Goal: Find specific page/section: Find specific page/section

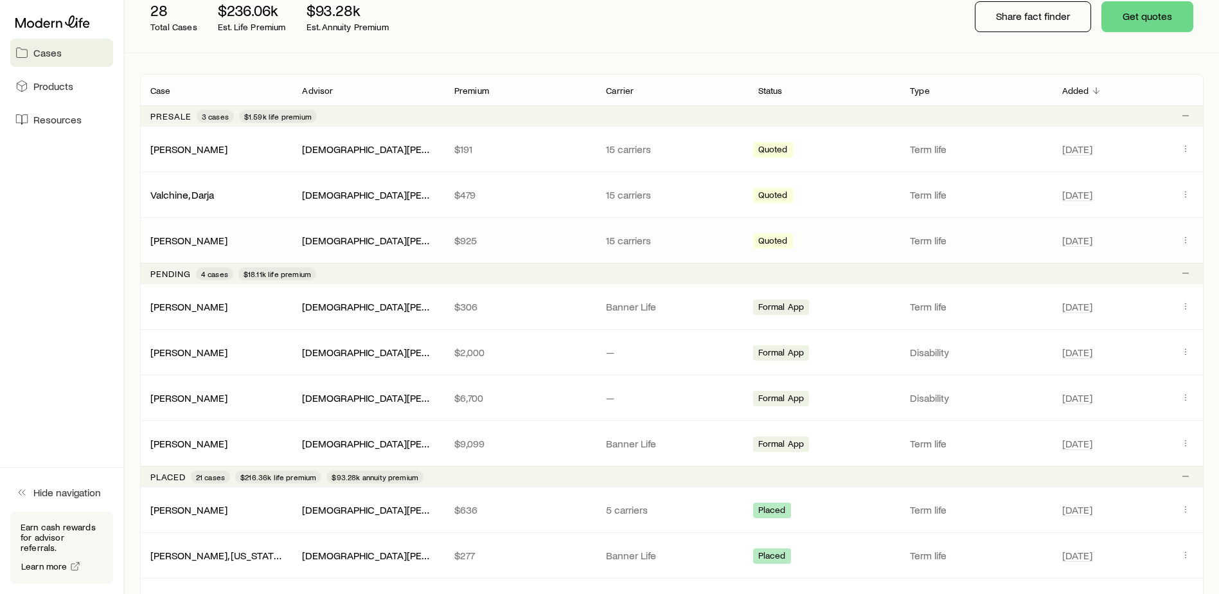
scroll to position [193, 0]
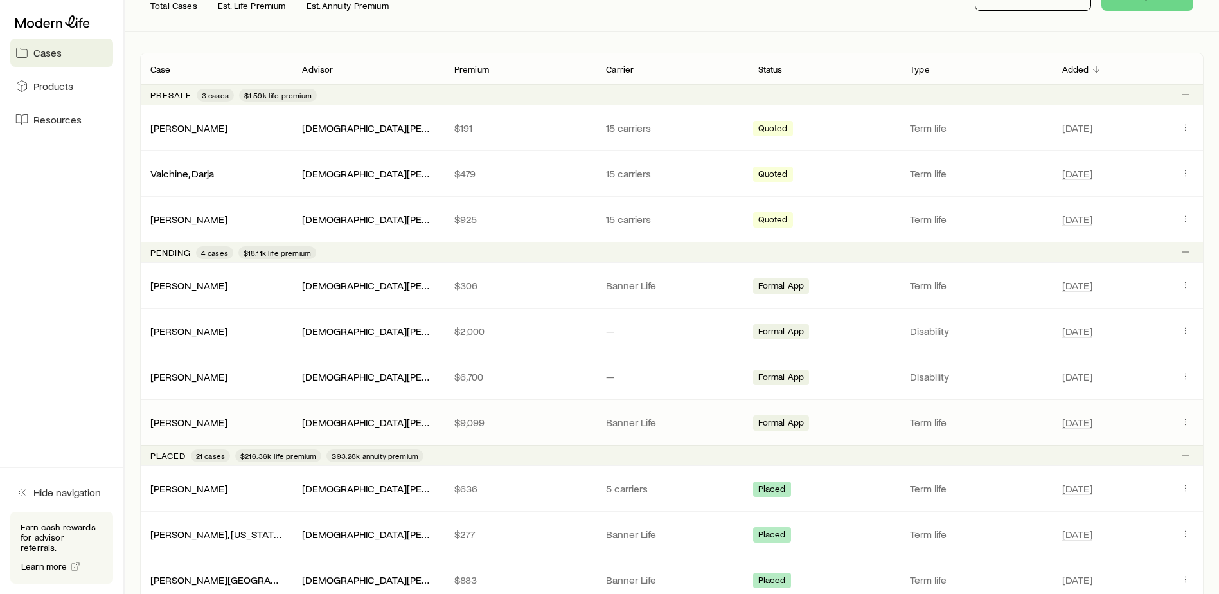
click at [236, 422] on div "[PERSON_NAME]" at bounding box center [216, 422] width 152 height 13
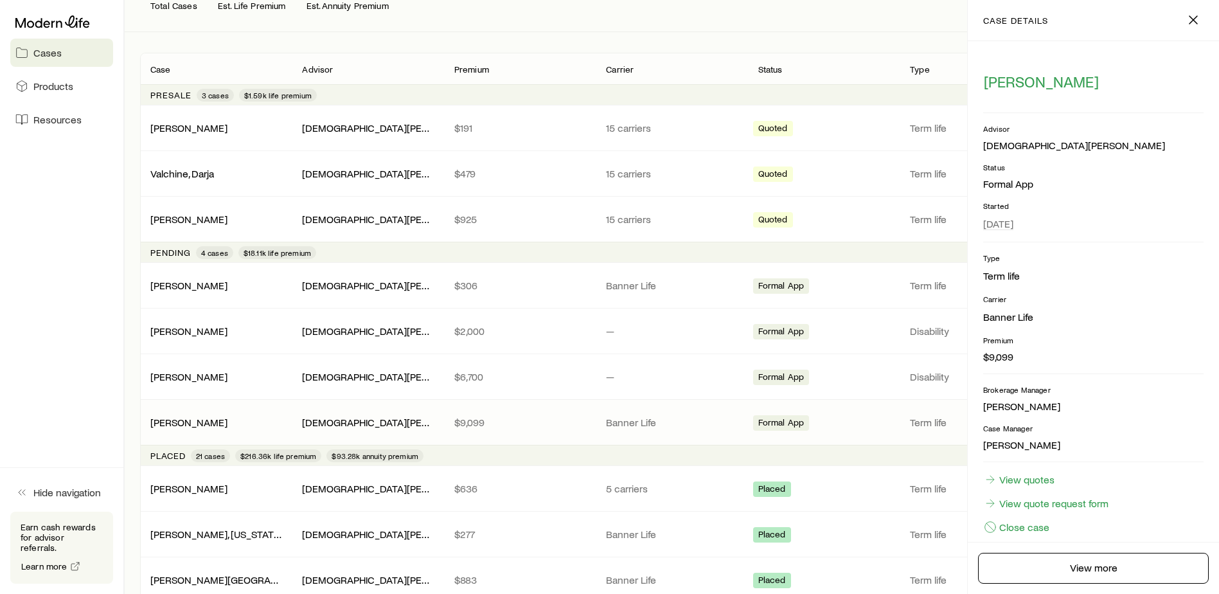
scroll to position [0, 0]
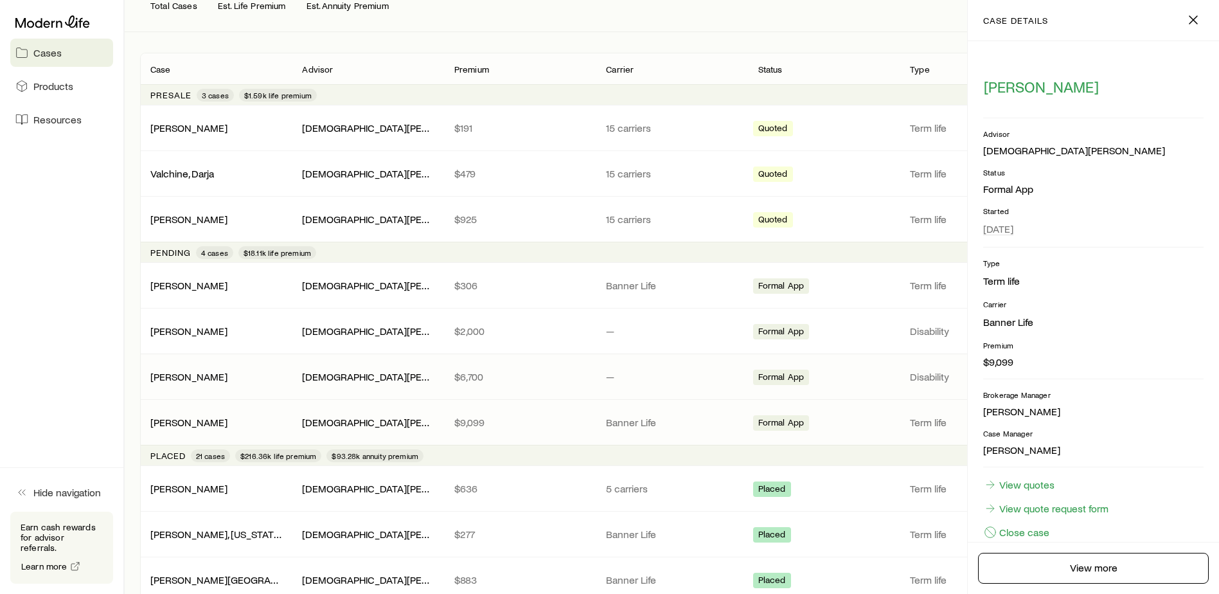
click at [234, 380] on div "[PERSON_NAME]" at bounding box center [216, 376] width 152 height 13
click at [554, 374] on p "$6,700" at bounding box center [519, 376] width 131 height 13
click at [1191, 27] on icon "button" at bounding box center [1192, 19] width 15 height 15
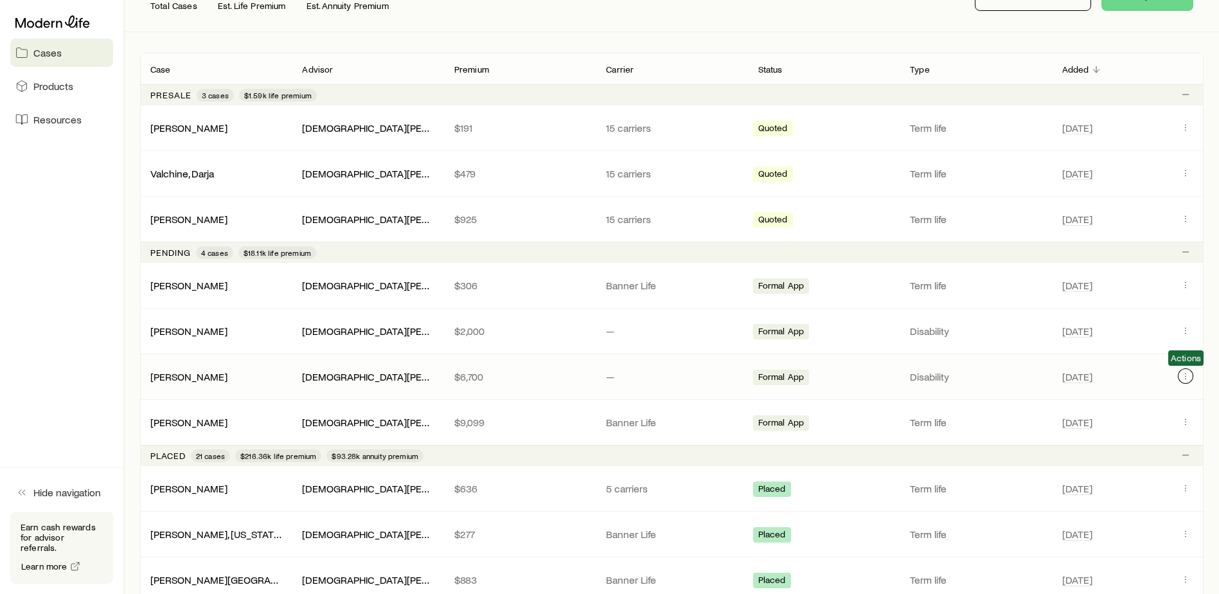
click at [1185, 373] on icon "Client cases" at bounding box center [1185, 376] width 10 height 10
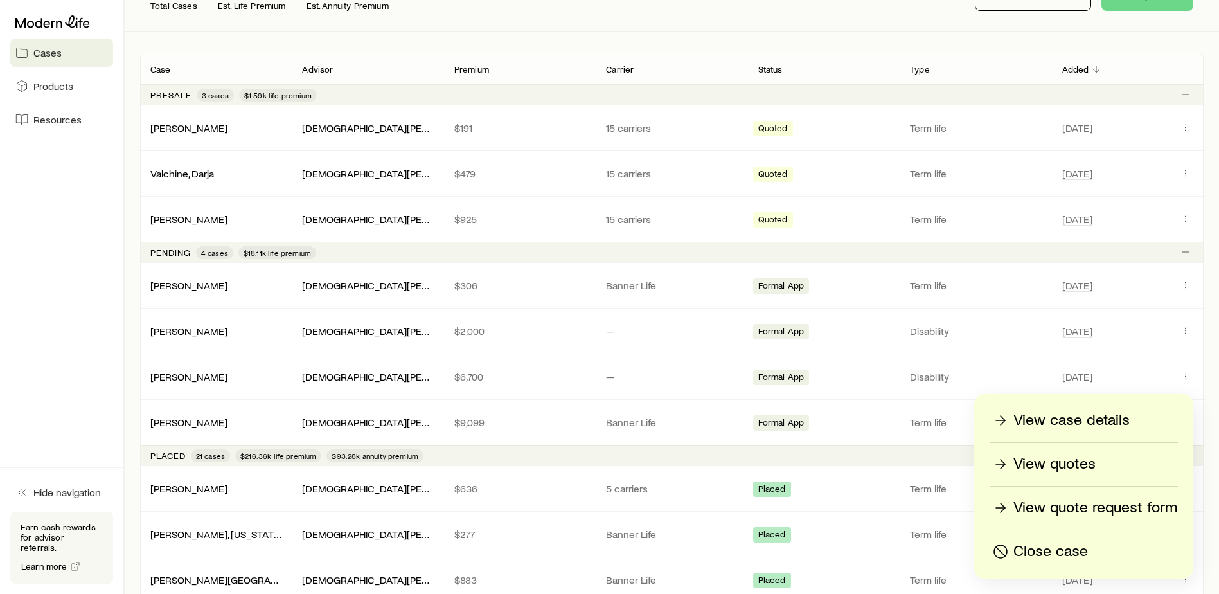
click at [1112, 418] on p "View case details" at bounding box center [1071, 420] width 116 height 21
